Goal: Task Accomplishment & Management: Use online tool/utility

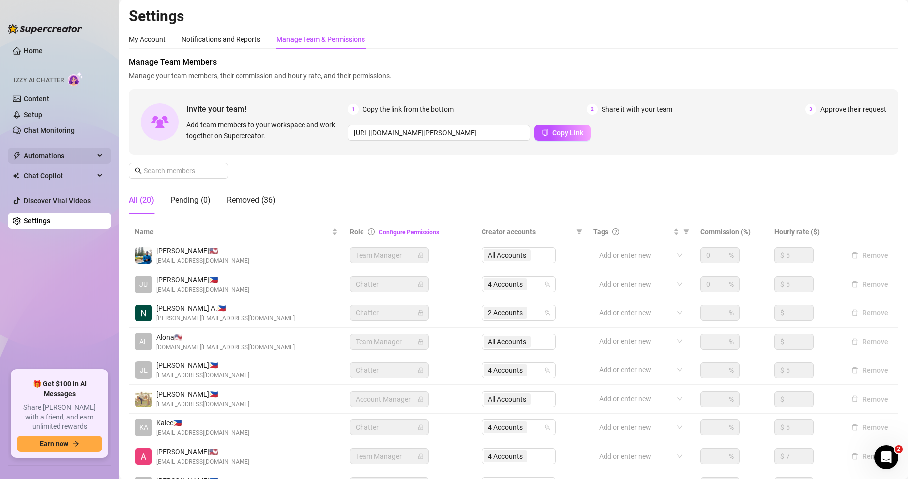
scroll to position [119, 0]
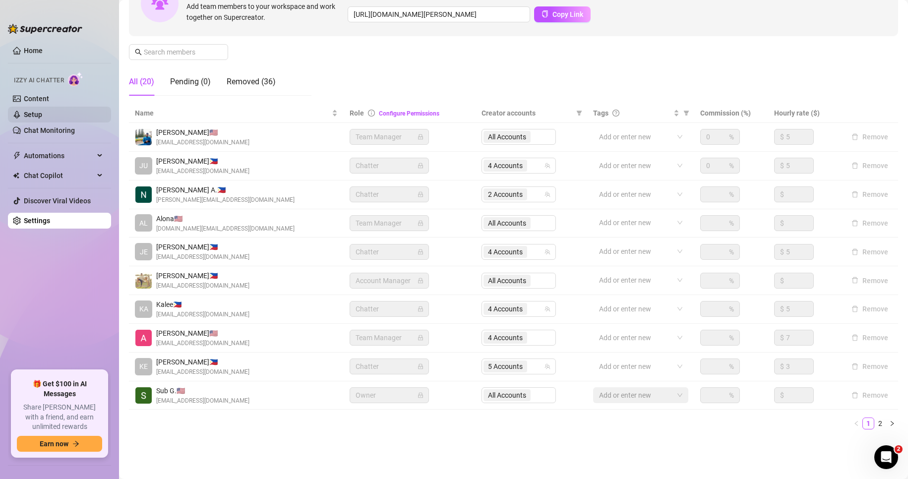
click at [42, 111] on link "Setup" at bounding box center [33, 115] width 18 height 8
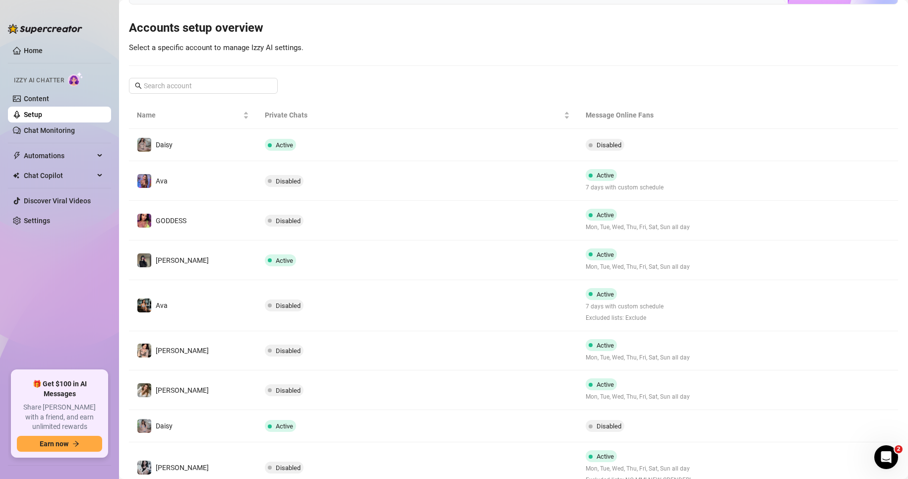
scroll to position [81, 0]
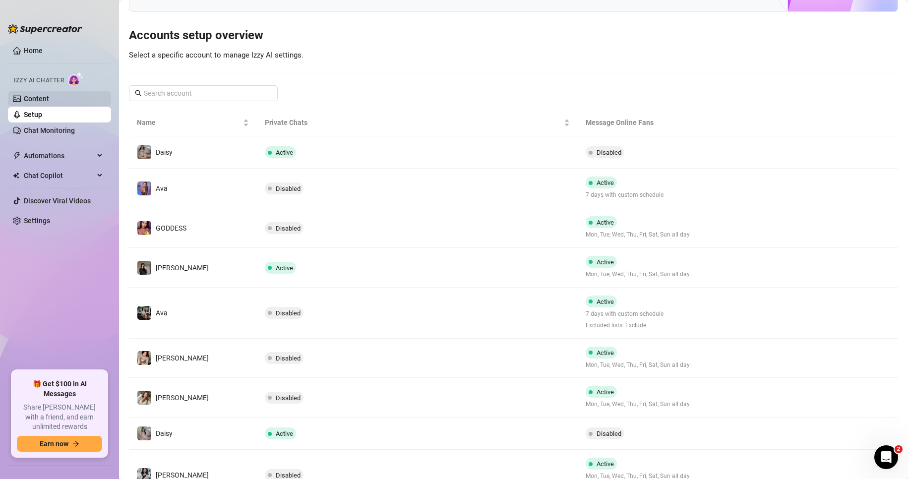
click at [49, 96] on link "Content" at bounding box center [36, 99] width 25 height 8
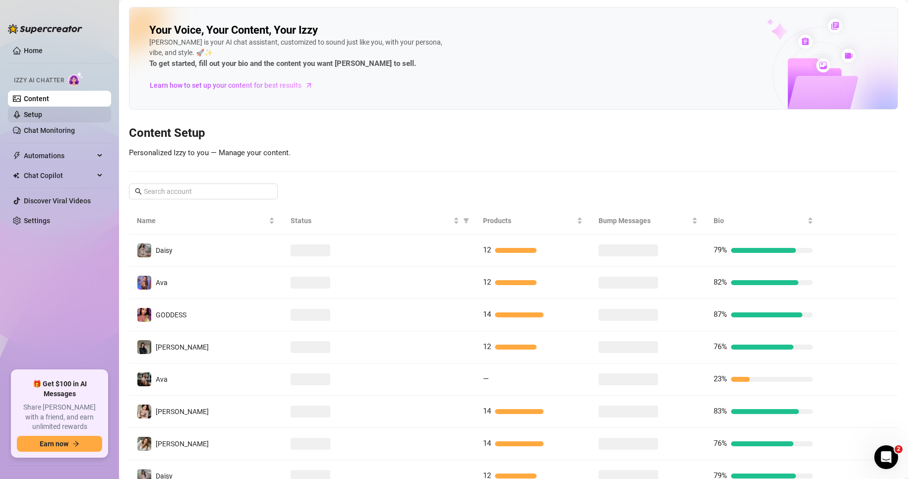
click at [37, 115] on link "Setup" at bounding box center [33, 115] width 18 height 8
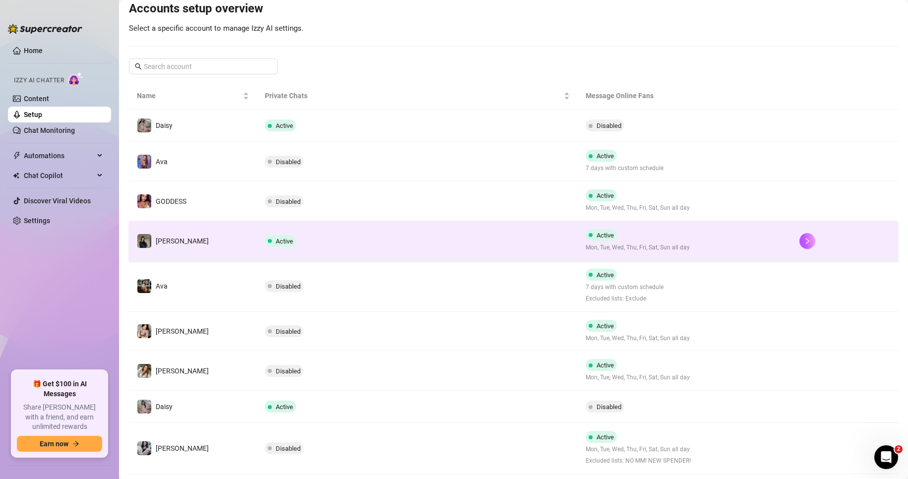
scroll to position [107, 0]
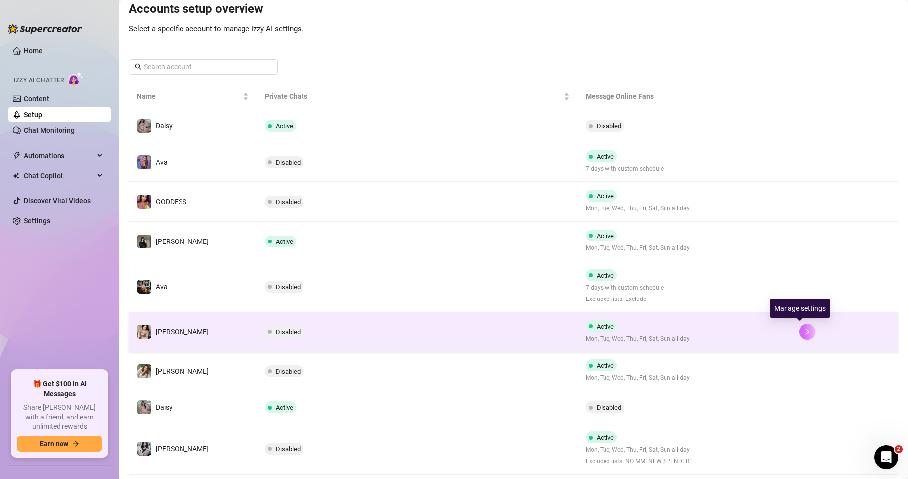
click at [804, 329] on icon "right" at bounding box center [807, 331] width 7 height 7
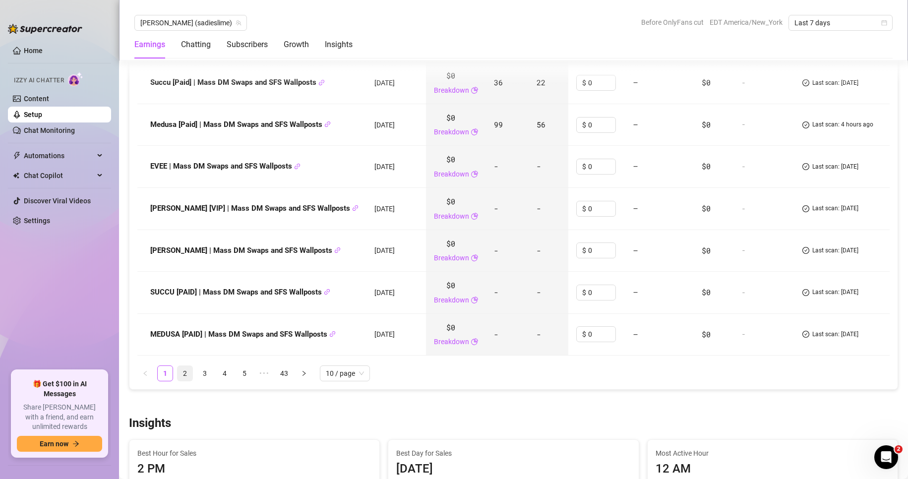
scroll to position [1508, 0]
click at [182, 365] on link "2" at bounding box center [185, 372] width 15 height 15
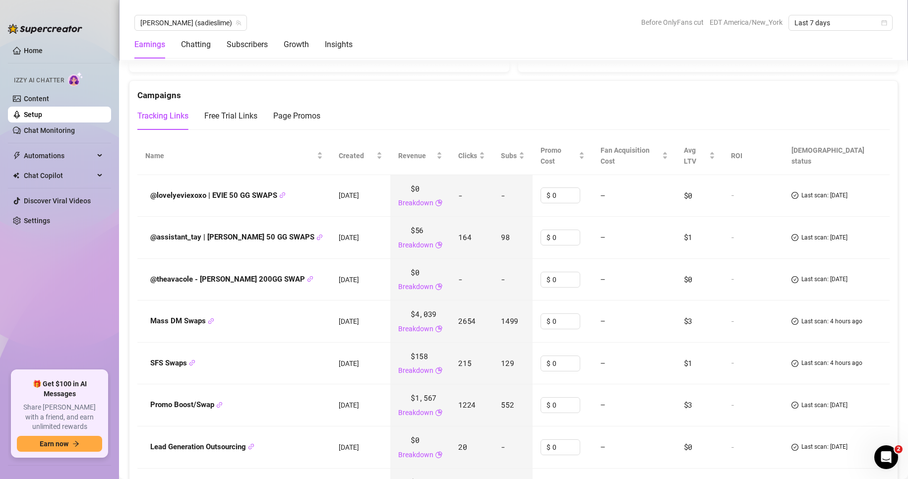
scroll to position [1257, 0]
